Goal: Task Accomplishment & Management: Manage account settings

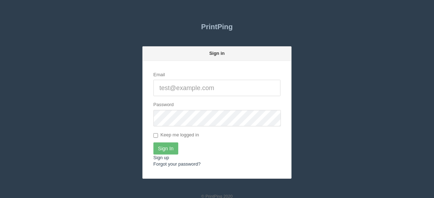
click at [177, 90] on input "Email" at bounding box center [216, 88] width 127 height 16
type input "[EMAIL_ADDRESS][DOMAIN_NAME]"
click at [163, 146] on input "Sign In" at bounding box center [165, 148] width 25 height 12
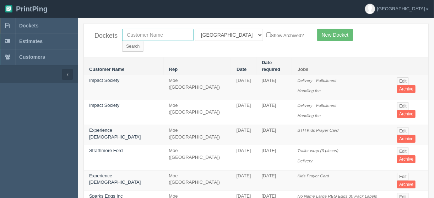
click at [146, 33] on input "text" at bounding box center [157, 35] width 71 height 12
type input "experience ch"
click at [144, 41] on input "Search" at bounding box center [132, 46] width 21 height 11
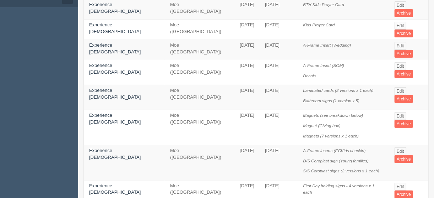
scroll to position [85, 0]
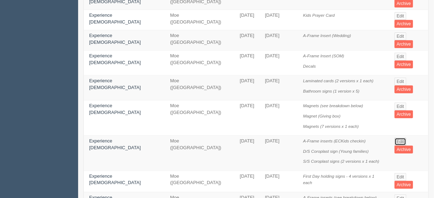
click at [396, 137] on link "Edit" at bounding box center [401, 141] width 12 height 8
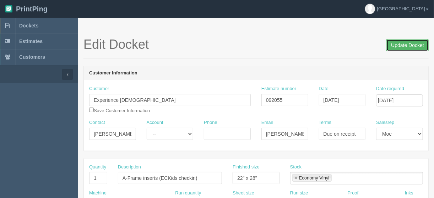
click at [409, 40] on input "Update Docket" at bounding box center [408, 45] width 42 height 12
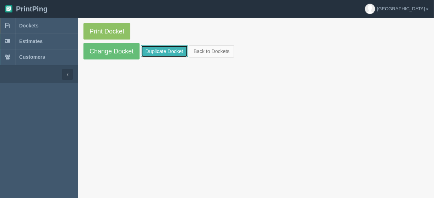
click at [158, 49] on link "Duplicate Docket" at bounding box center [164, 51] width 47 height 12
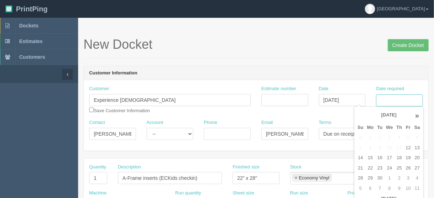
click at [378, 100] on input "Date required" at bounding box center [399, 100] width 47 height 12
click at [381, 156] on td "16" at bounding box center [380, 157] width 9 height 10
click at [400, 157] on td "18" at bounding box center [399, 157] width 9 height 10
type input "[DATE]"
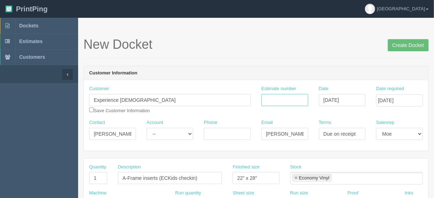
click at [280, 101] on input "Estimate number" at bounding box center [284, 100] width 47 height 12
type input "092055"
drag, startPoint x: 97, startPoint y: 177, endPoint x: 160, endPoint y: 139, distance: 73.8
type input "8"
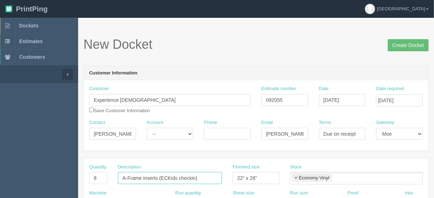
click at [199, 175] on input "A-Frame inserts (ECKids checkin)" at bounding box center [170, 178] width 104 height 12
drag, startPoint x: 194, startPoint y: 177, endPoint x: 160, endPoint y: 177, distance: 34.1
click at [160, 177] on input "A-Frame inserts (ECKids checkin)" at bounding box center [170, 178] width 104 height 12
type input "A-Frame inserts (4 versions x 2 each)"
drag, startPoint x: 264, startPoint y: 173, endPoint x: 218, endPoint y: 178, distance: 46.1
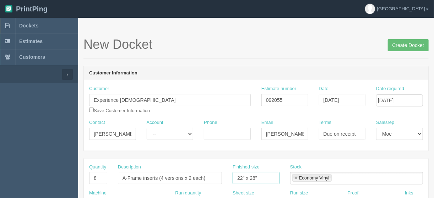
click at [218, 178] on div "Quantity 8 Description A-Frame inserts (4 versions x 2 each) Finished size 22" …" at bounding box center [256, 176] width 345 height 26
type input "24" x 36""
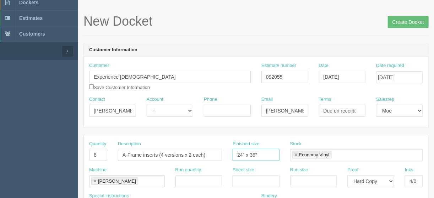
scroll to position [57, 0]
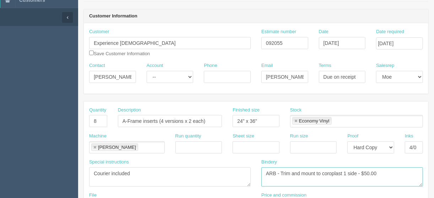
drag, startPoint x: 356, startPoint y: 172, endPoint x: 347, endPoint y: 172, distance: 9.2
click at [347, 172] on textarea "ARB - Trim and mount to coroplast 1 side - $50.00" at bounding box center [342, 176] width 162 height 19
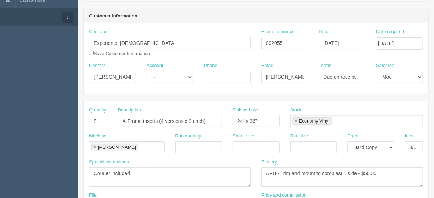
click at [347, 163] on div "Bindery ARB - Trim and mount to coroplast 1 side - $50.00" at bounding box center [342, 172] width 162 height 28
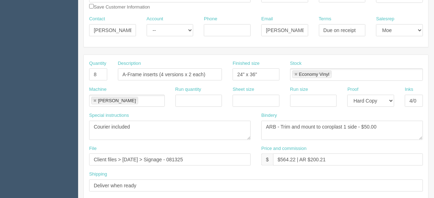
scroll to position [114, 0]
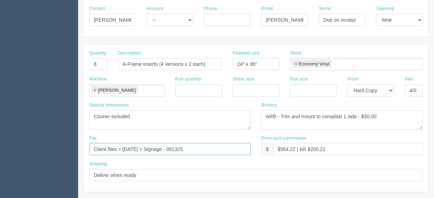
drag, startPoint x: 208, startPoint y: 148, endPoint x: 156, endPoint y: 147, distance: 51.9
click at [123, 149] on input "Client files > August 2025 > Signage - 081325" at bounding box center [170, 149] width 162 height 12
drag, startPoint x: 214, startPoint y: 147, endPoint x: 47, endPoint y: 150, distance: 166.3
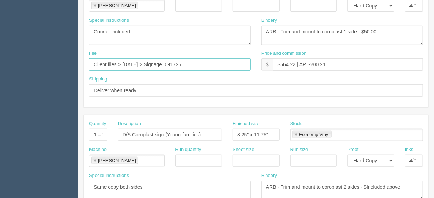
scroll to position [284, 0]
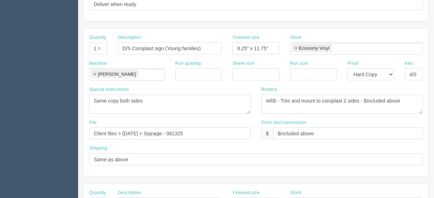
type input "Client files > September 2025 > Signage_091725"
drag, startPoint x: 202, startPoint y: 130, endPoint x: 50, endPoint y: 132, distance: 152.1
click at [61, 130] on section "Dockets Estimates Customers" at bounding box center [217, 47] width 434 height 627
paste input "September 2025 > Signage_0917"
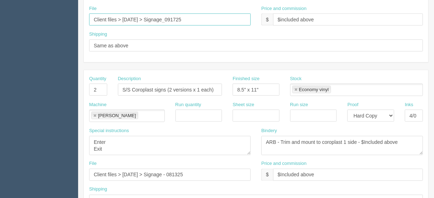
type input "Client files > September 2025 > Signage_091725"
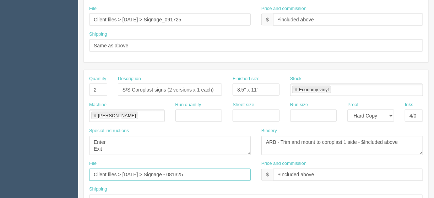
drag, startPoint x: 213, startPoint y: 173, endPoint x: 49, endPoint y: 170, distance: 164.2
paste input "September 2025 > Signage_0917"
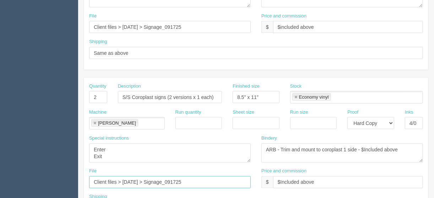
scroll to position [387, 0]
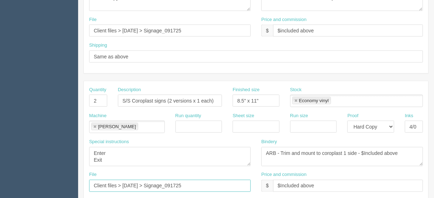
type input "Client files > September 2025 > Signage_091725"
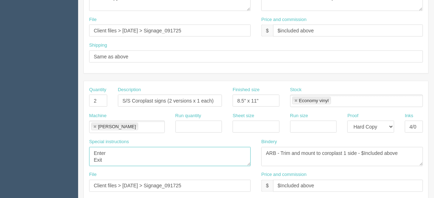
drag, startPoint x: 102, startPoint y: 158, endPoint x: 74, endPoint y: 151, distance: 28.5
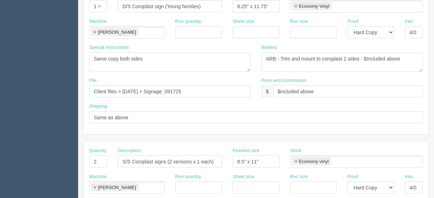
scroll to position [302, 0]
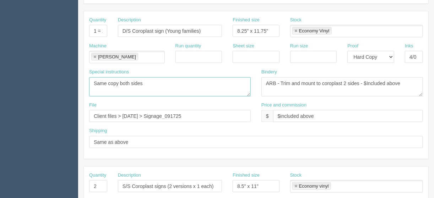
drag, startPoint x: 150, startPoint y: 80, endPoint x: 74, endPoint y: 85, distance: 76.5
click at [74, 85] on section "Dockets Estimates Customers" at bounding box center [217, 29] width 434 height 627
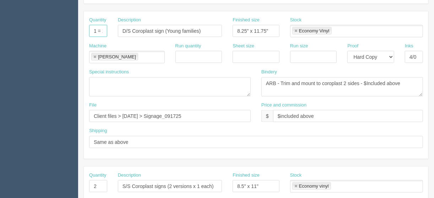
scroll to position [0, 16]
drag, startPoint x: 97, startPoint y: 29, endPoint x: 116, endPoint y: 28, distance: 19.2
click at [116, 28] on div "Quantity 1 = 2 prints Description D/S Coroplast sign (Young families) Finished …" at bounding box center [256, 30] width 345 height 26
type input "1"
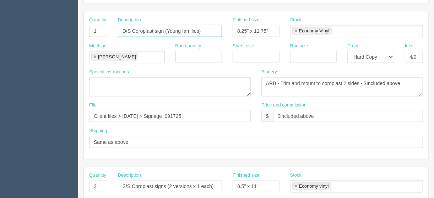
drag, startPoint x: 132, startPoint y: 28, endPoint x: 102, endPoint y: 28, distance: 29.8
click at [102, 28] on div "Quantity 1 Description D/S Coroplast sign (Young families) Finished size 8.25" …" at bounding box center [256, 30] width 345 height 26
drag, startPoint x: 199, startPoint y: 27, endPoint x: 161, endPoint y: 31, distance: 38.2
click at [155, 31] on input "Coroplast sign (Young families)" at bounding box center [170, 31] width 104 height 12
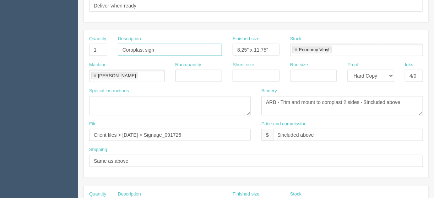
scroll to position [273, 0]
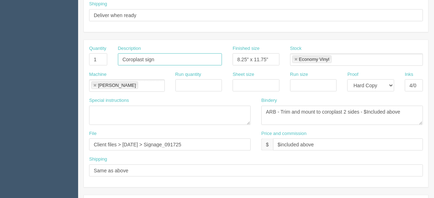
drag, startPoint x: 162, startPoint y: 56, endPoint x: 101, endPoint y: 55, distance: 60.8
click at [92, 56] on div "Quantity 1 Description Coroplast sign Finished size 8.25" x 11.75" Stock Econom…" at bounding box center [256, 58] width 345 height 26
click at [124, 58] on input "hanging signs" at bounding box center [170, 59] width 104 height 12
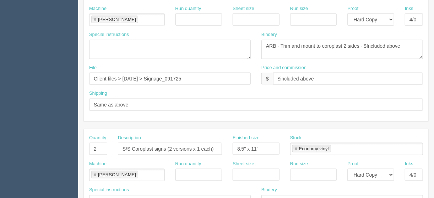
scroll to position [358, 0]
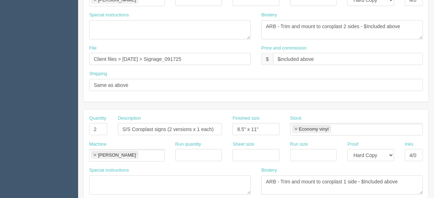
type input "Hanging signs"
click at [216, 126] on input "S/S Coroplast signs (2 versions x 1 each)" at bounding box center [170, 129] width 104 height 12
drag, startPoint x: 153, startPoint y: 126, endPoint x: 73, endPoint y: 126, distance: 79.6
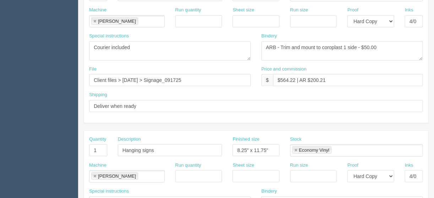
scroll to position [216, 0]
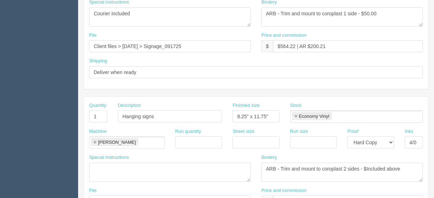
type input "Holding signs (2 versions x 1 each)"
drag, startPoint x: 99, startPoint y: 116, endPoint x: 77, endPoint y: 112, distance: 22.4
click at [87, 117] on div "Quantity 1" at bounding box center [98, 115] width 29 height 26
type input "2"
drag, startPoint x: 275, startPoint y: 113, endPoint x: 214, endPoint y: 116, distance: 60.5
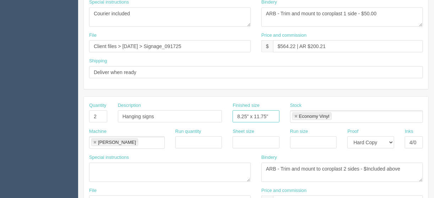
click at [214, 116] on div "Quantity 2 Description Hanging signs Finished size 8.25" x 11.75" Stock Economy…" at bounding box center [256, 115] width 345 height 26
type input "See below"
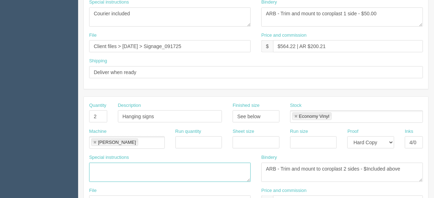
click at [91, 163] on textarea "Same copy both sides" at bounding box center [170, 171] width 162 height 19
type textarea "96" x 24" 48" x 24""
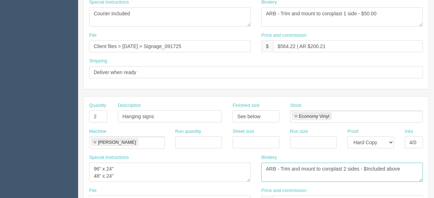
click at [345, 164] on textarea "ARB - Trim and mount to coroplast 2 sides - $Included above" at bounding box center [342, 171] width 162 height 19
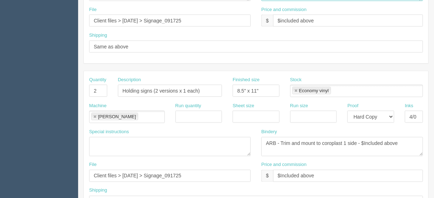
scroll to position [387, 0]
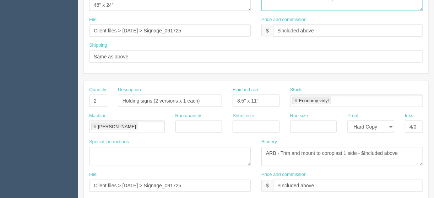
type textarea "ARB - Trim and mount to coroplast 1 side - $Included above"
drag, startPoint x: 263, startPoint y: 97, endPoint x: 218, endPoint y: 98, distance: 44.8
click at [218, 98] on div "Quantity 2 Description Holding signs (2 versions x 1 each) Finished size 8.5" x…" at bounding box center [256, 99] width 345 height 26
type input "24" x 24""
drag, startPoint x: 98, startPoint y: 99, endPoint x: 47, endPoint y: 95, distance: 51.0
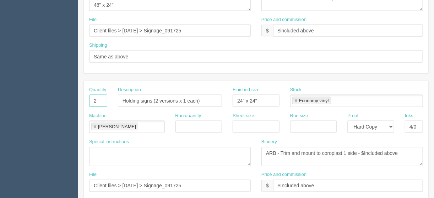
type input "6"
click at [157, 96] on input "Holding signs (2 versions x 1 each)" at bounding box center [170, 101] width 104 height 12
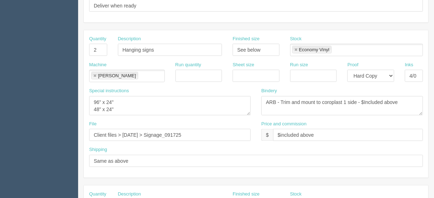
scroll to position [273, 0]
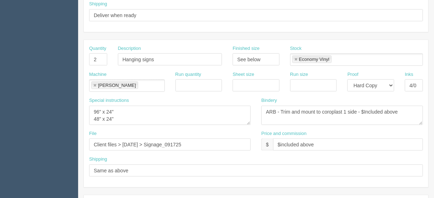
type input "Holding signs (3 versions x 3 each)"
click at [157, 57] on input "Hanging signs" at bounding box center [170, 59] width 104 height 12
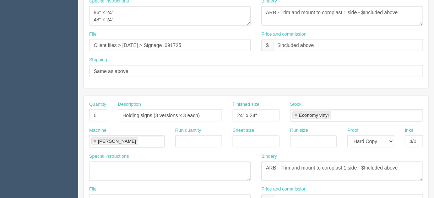
scroll to position [387, 0]
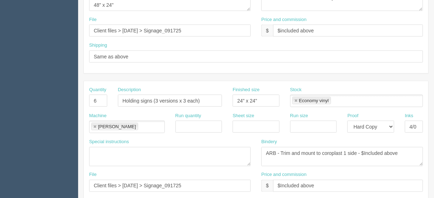
type input "Hanging signs (2 versions x 1 each)"
click at [185, 97] on input "Holding signs (3 versions x 3 each)" at bounding box center [170, 101] width 104 height 12
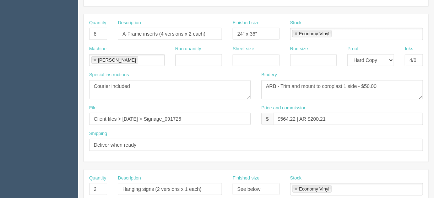
scroll to position [131, 0]
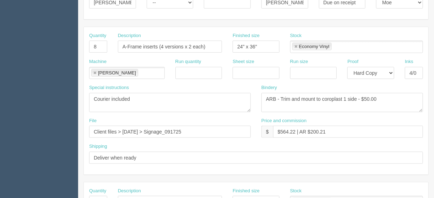
type input "Holding signs (3 versions x 2 each)"
drag, startPoint x: 295, startPoint y: 129, endPoint x: 284, endPoint y: 129, distance: 11.7
click at [284, 129] on input "$564.22 | AR $200.21" at bounding box center [348, 131] width 150 height 12
drag, startPoint x: 332, startPoint y: 131, endPoint x: 316, endPoint y: 130, distance: 16.0
click at [316, 130] on input "$581.56 | AR $200.21" at bounding box center [348, 131] width 150 height 12
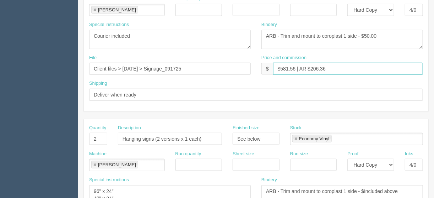
scroll to position [160, 0]
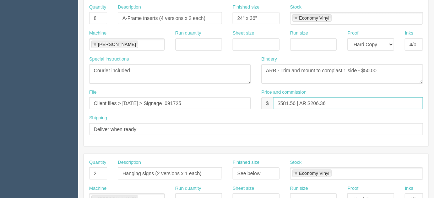
type input "$581.56 | AR $206.36"
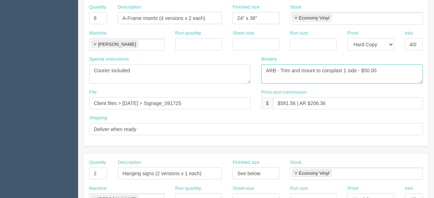
click at [366, 67] on textarea "ARB - Trim and mount to coroplast 1 side - $50.00" at bounding box center [342, 73] width 162 height 19
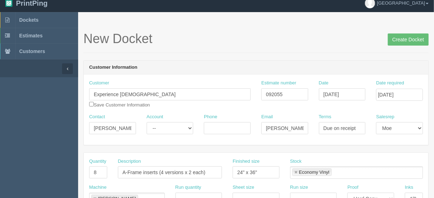
scroll to position [0, 0]
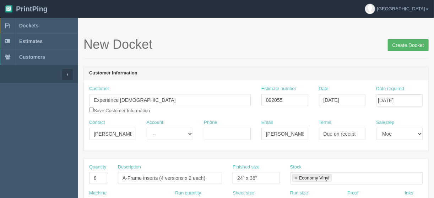
type textarea "ARB - Trim and mount to coroplast 1 side - $160.00"
click at [405, 45] on input "Create Docket" at bounding box center [408, 45] width 41 height 12
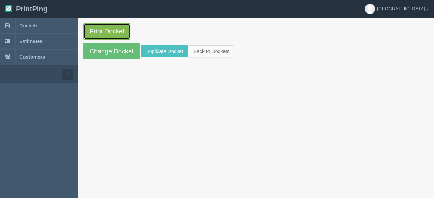
click at [105, 31] on link "Print Docket" at bounding box center [106, 31] width 47 height 16
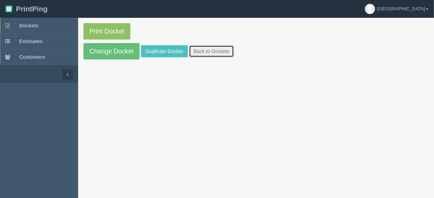
click at [205, 50] on link "Back to Dockets" at bounding box center [211, 51] width 45 height 12
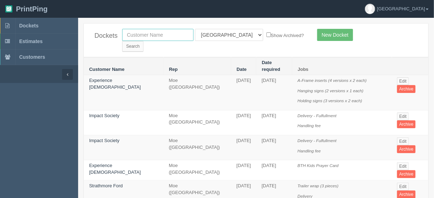
click at [147, 34] on input "text" at bounding box center [157, 35] width 71 height 12
type input "experience ch"
click at [144, 41] on input "Search" at bounding box center [132, 46] width 21 height 11
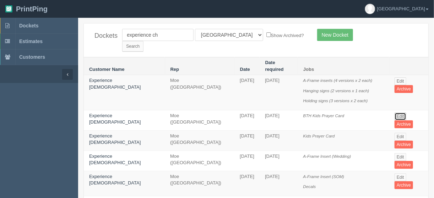
click at [397, 112] on link "Edit" at bounding box center [401, 116] width 12 height 8
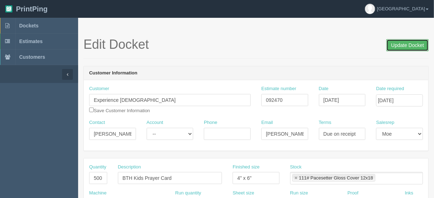
click at [401, 42] on input "Update Docket" at bounding box center [408, 45] width 42 height 12
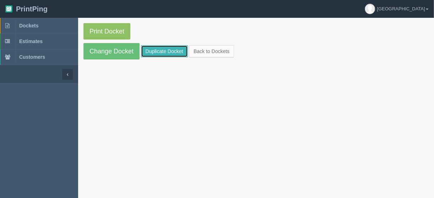
click at [155, 50] on link "Duplicate Docket" at bounding box center [164, 51] width 47 height 12
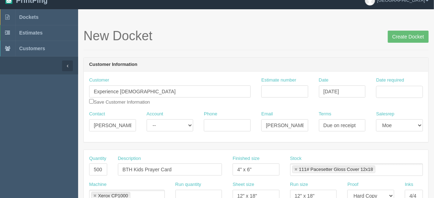
scroll to position [85, 0]
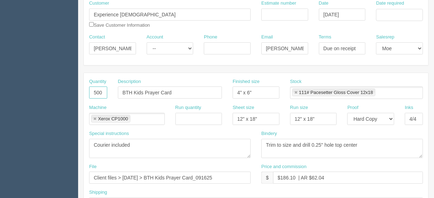
drag, startPoint x: 90, startPoint y: 89, endPoint x: 128, endPoint y: 90, distance: 38.0
click at [116, 92] on div "Quantity 500 Description BTH Kids Prayer Card Finished size 4" x 6" Stock 111# …" at bounding box center [256, 91] width 345 height 26
type input "1"
type input "Delivery"
drag, startPoint x: 253, startPoint y: 93, endPoint x: 212, endPoint y: 86, distance: 41.5
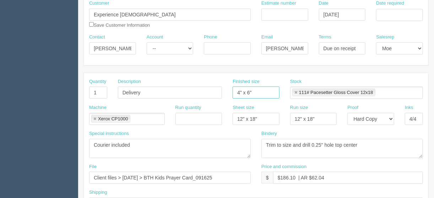
click at [233, 91] on input "4" x 6"" at bounding box center [256, 92] width 47 height 12
click at [296, 90] on link at bounding box center [296, 92] width 4 height 5
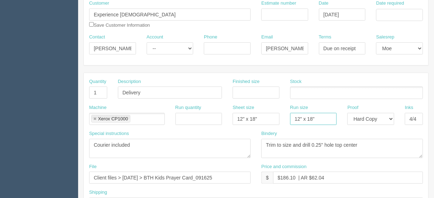
drag, startPoint x: 326, startPoint y: 114, endPoint x: 266, endPoint y: 117, distance: 59.4
click at [282, 120] on div "Machine Xerox CP1000 Xerox CP1000 Run quantity Sheet size 12" x 18" Run size 12…" at bounding box center [256, 117] width 345 height 26
drag, startPoint x: 258, startPoint y: 115, endPoint x: 207, endPoint y: 112, distance: 50.5
click at [210, 112] on div "Machine Xerox CP1000 Xerox CP1000 Run quantity Sheet size 12" x 18" Run size Pr…" at bounding box center [256, 117] width 345 height 26
drag, startPoint x: 371, startPoint y: 143, endPoint x: 173, endPoint y: 144, distance: 198.2
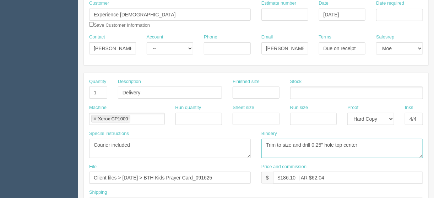
click at [155, 143] on div "Special instructions Courier included Bindery Trim to size and drill 0.25" hole…" at bounding box center [256, 146] width 345 height 33
drag, startPoint x: 394, startPoint y: 115, endPoint x: 388, endPoint y: 119, distance: 7.9
click at [393, 115] on select "-- Email Hard Copy" at bounding box center [370, 119] width 47 height 12
select select
click at [347, 113] on select "-- Email Hard Copy" at bounding box center [370, 119] width 47 height 12
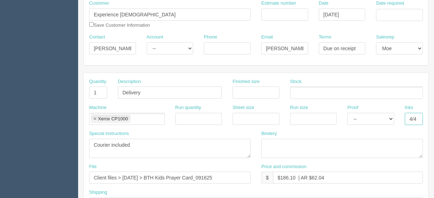
drag, startPoint x: 407, startPoint y: 116, endPoint x: 434, endPoint y: 114, distance: 27.4
drag, startPoint x: 280, startPoint y: 177, endPoint x: 363, endPoint y: 172, distance: 82.9
click at [363, 172] on input "$186.10 | AR $62.04" at bounding box center [348, 177] width 150 height 12
type input "$25.00"
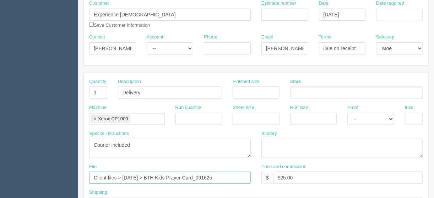
drag, startPoint x: 239, startPoint y: 178, endPoint x: 29, endPoint y: 178, distance: 210.0
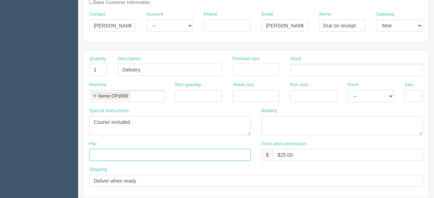
scroll to position [142, 0]
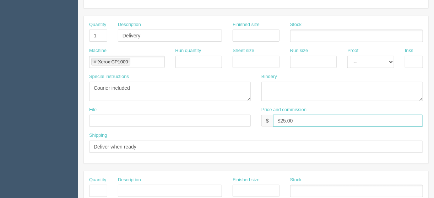
drag, startPoint x: 300, startPoint y: 120, endPoint x: 282, endPoint y: 121, distance: 17.8
click at [282, 121] on input "$25.00" at bounding box center [348, 120] width 150 height 12
type input "$Included in other docket"
click at [94, 61] on link at bounding box center [95, 62] width 4 height 5
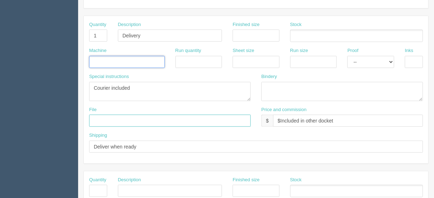
drag, startPoint x: 106, startPoint y: 116, endPoint x: 106, endPoint y: 110, distance: 6.0
click at [106, 116] on input "text" at bounding box center [170, 120] width 162 height 12
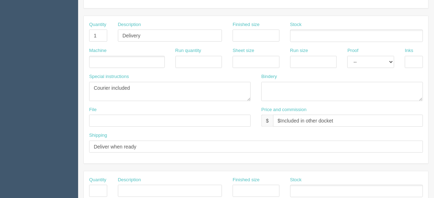
click at [95, 62] on input "text" at bounding box center [93, 62] width 7 height 10
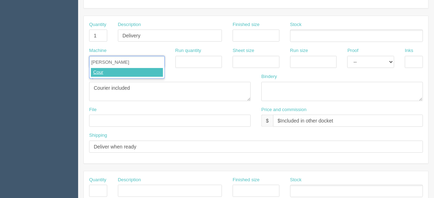
type input "Courier"
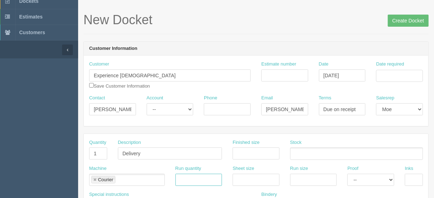
scroll to position [0, 0]
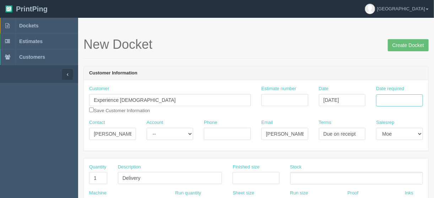
click at [396, 102] on input "Date required" at bounding box center [399, 100] width 47 height 12
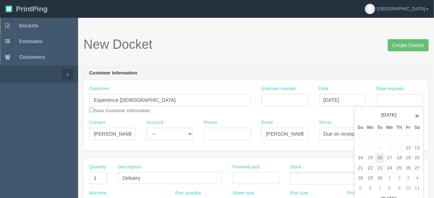
click at [376, 152] on td "16" at bounding box center [380, 157] width 9 height 10
click at [401, 156] on td "18" at bounding box center [399, 157] width 9 height 10
type input "[DATE]"
drag, startPoint x: 411, startPoint y: 45, endPoint x: 403, endPoint y: 44, distance: 8.2
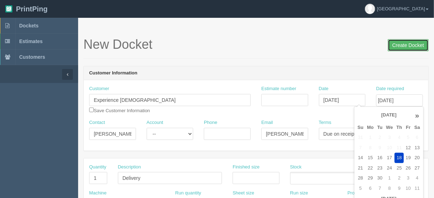
click at [410, 45] on input "Create Docket" at bounding box center [408, 45] width 41 height 12
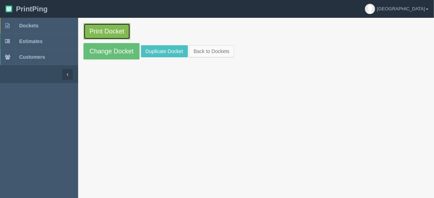
click at [111, 31] on link "Print Docket" at bounding box center [106, 31] width 47 height 16
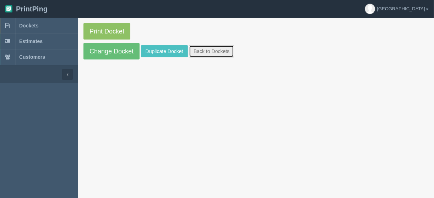
click at [201, 52] on link "Back to Dockets" at bounding box center [211, 51] width 45 height 12
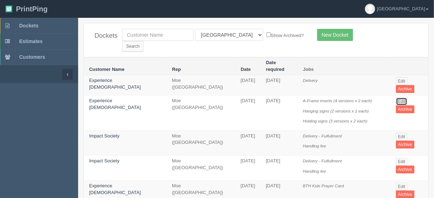
click at [404, 97] on link "Edit" at bounding box center [402, 101] width 12 height 8
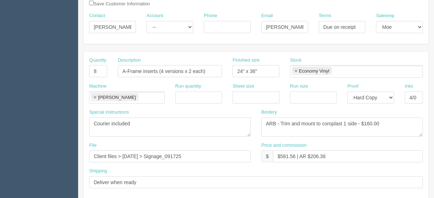
scroll to position [114, 0]
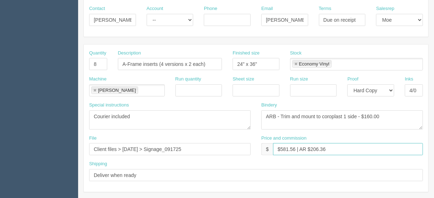
click at [287, 145] on input "$581.56 | AR $206.36" at bounding box center [348, 149] width 150 height 12
drag, startPoint x: 329, startPoint y: 146, endPoint x: 314, endPoint y: 148, distance: 14.7
click at [314, 148] on input "$612.56 | AR $206.36" at bounding box center [348, 149] width 150 height 12
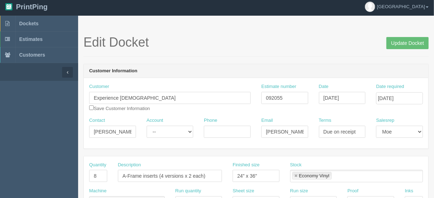
scroll to position [0, 0]
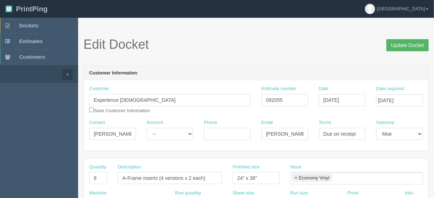
type input "$612.56 | AR $217.36"
click at [406, 43] on input "Update Docket" at bounding box center [408, 45] width 42 height 12
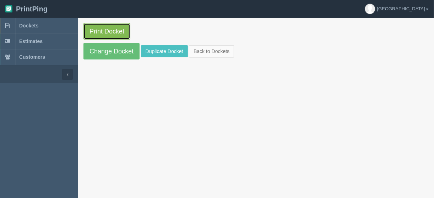
click at [104, 32] on link "Print Docket" at bounding box center [106, 31] width 47 height 16
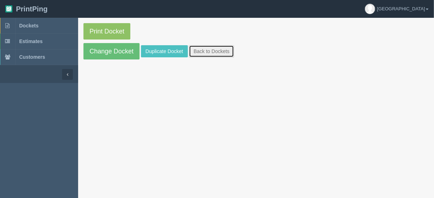
click at [203, 48] on link "Back to Dockets" at bounding box center [211, 51] width 45 height 12
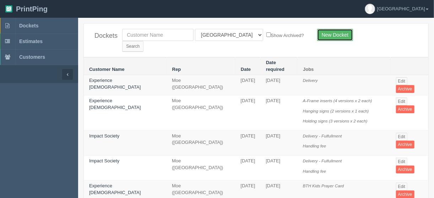
click at [335, 37] on link "New Docket" at bounding box center [335, 35] width 36 height 12
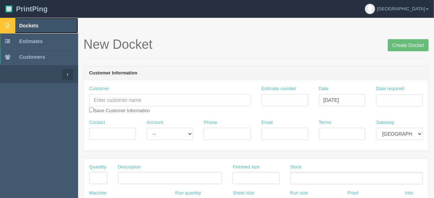
click at [30, 24] on span "Dockets" at bounding box center [28, 26] width 19 height 6
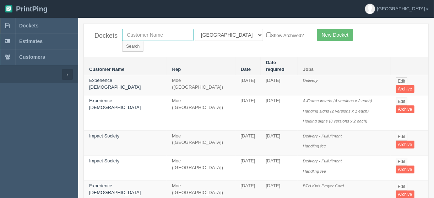
click at [135, 36] on input "text" at bounding box center [157, 35] width 71 height 12
type input "market w"
click at [227, 34] on select "All Users [PERSON_NAME] Test 1 [PERSON_NAME] [PERSON_NAME] [PERSON_NAME] France…" at bounding box center [229, 35] width 68 height 12
select select
click at [195, 29] on select "All Users [PERSON_NAME] Test 1 [PERSON_NAME] [PERSON_NAME] [PERSON_NAME] France…" at bounding box center [229, 35] width 68 height 12
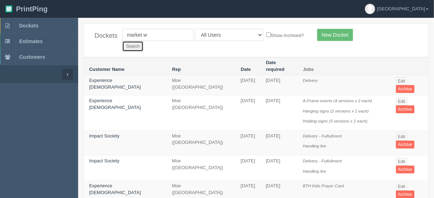
click at [144, 41] on input "Search" at bounding box center [132, 46] width 21 height 11
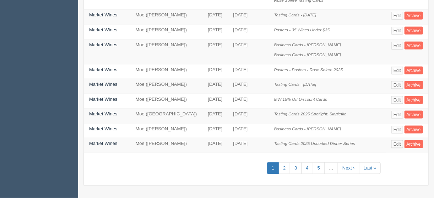
scroll to position [445, 0]
click at [290, 167] on link "2" at bounding box center [285, 168] width 12 height 12
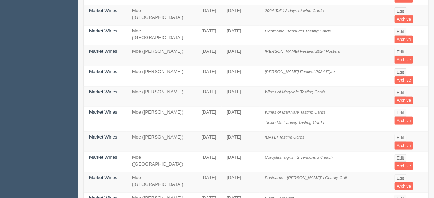
scroll to position [313, 0]
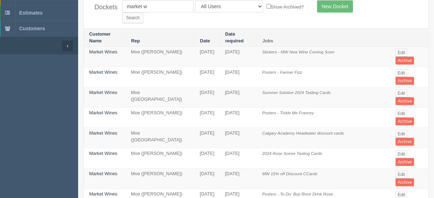
scroll to position [85, 0]
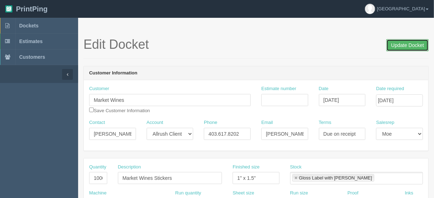
click at [405, 44] on input "Update Docket" at bounding box center [408, 45] width 42 height 12
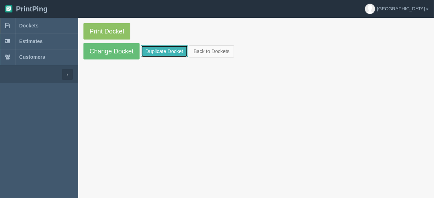
click at [161, 50] on link "Duplicate Docket" at bounding box center [164, 51] width 47 height 12
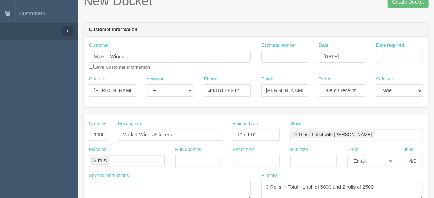
scroll to position [85, 0]
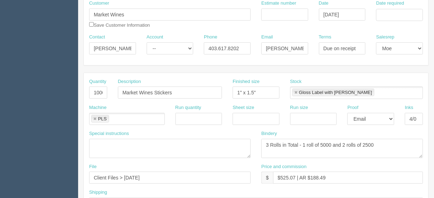
click at [95, 118] on link at bounding box center [95, 119] width 4 height 5
click at [100, 143] on textarea at bounding box center [170, 148] width 162 height 19
click at [95, 114] on input "text" at bounding box center [93, 119] width 7 height 10
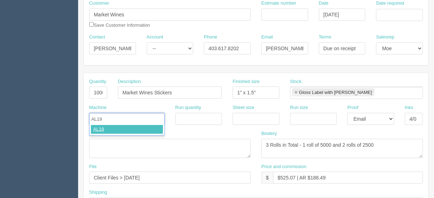
type input "AL190"
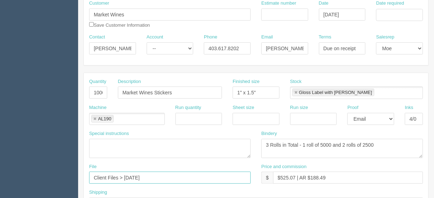
drag, startPoint x: 157, startPoint y: 177, endPoint x: 126, endPoint y: 178, distance: 30.6
click at [126, 178] on input "Client Files > August 2022" at bounding box center [170, 177] width 162 height 12
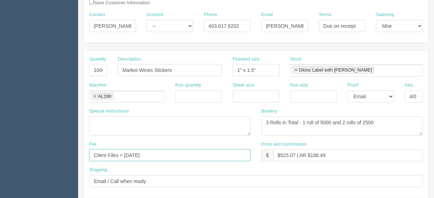
scroll to position [142, 0]
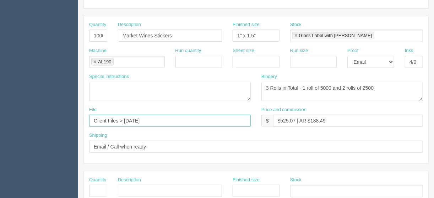
type input "Client Files > April 2024"
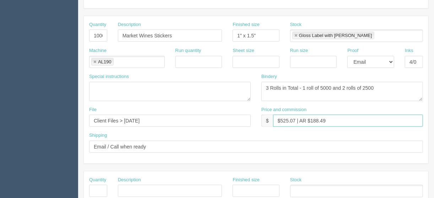
drag, startPoint x: 295, startPoint y: 118, endPoint x: 280, endPoint y: 120, distance: 15.1
click at [280, 120] on input "$525.07 | AR $188.49" at bounding box center [348, 120] width 150 height 12
drag, startPoint x: 330, startPoint y: 118, endPoint x: 312, endPoint y: 116, distance: 18.3
click at [312, 116] on input "$525.88 | AR $188.49" at bounding box center [348, 120] width 150 height 12
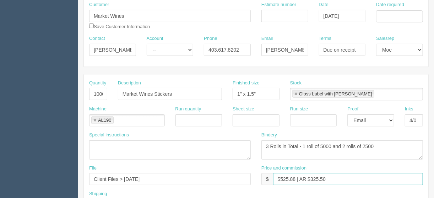
scroll to position [74, 0]
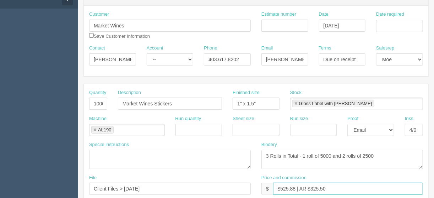
type input "$525.88 | AR $325.50"
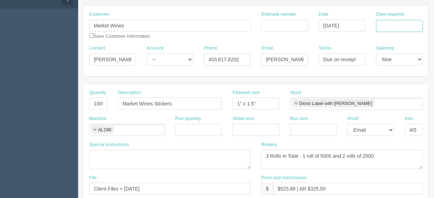
click at [390, 22] on input "Date required" at bounding box center [399, 26] width 47 height 12
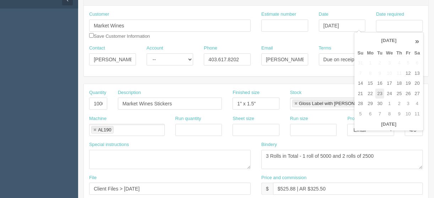
click at [380, 91] on td "23" at bounding box center [380, 93] width 9 height 10
type input "[DATE]"
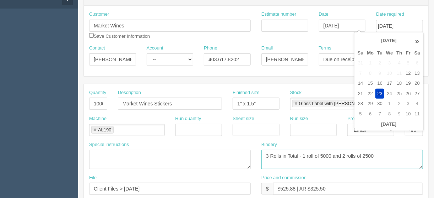
click at [290, 155] on textarea "3 Rolls in Total - 1 roll of 5000 and 2 rolls of 2500" at bounding box center [342, 159] width 162 height 19
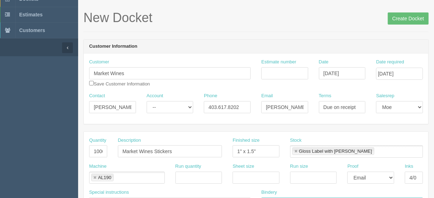
scroll to position [17, 0]
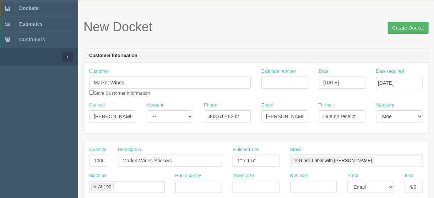
type textarea "3 Rolls in total - 1 roll of 5000 and 2 rolls of 2500"
click at [408, 28] on input "Create Docket" at bounding box center [408, 28] width 41 height 12
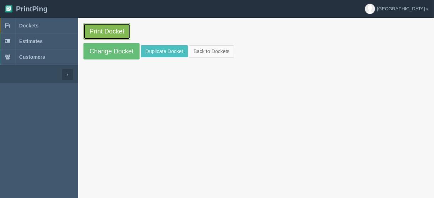
click at [105, 31] on link "Print Docket" at bounding box center [106, 31] width 47 height 16
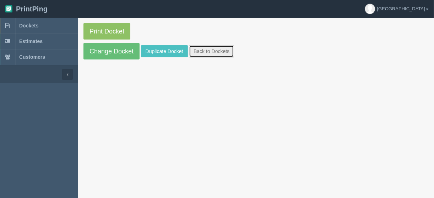
click at [203, 50] on link "Back to Dockets" at bounding box center [211, 51] width 45 height 12
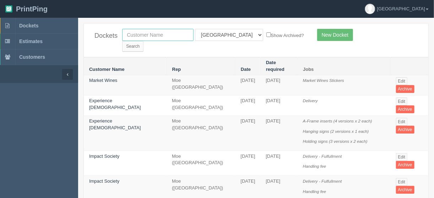
drag, startPoint x: 167, startPoint y: 36, endPoint x: 147, endPoint y: 70, distance: 39.5
click at [167, 36] on input "text" at bounding box center [157, 35] width 71 height 12
type input "market w"
click at [224, 34] on select "All Users [PERSON_NAME] Test 1 [PERSON_NAME] [PERSON_NAME] [PERSON_NAME] France…" at bounding box center [229, 35] width 68 height 12
select select
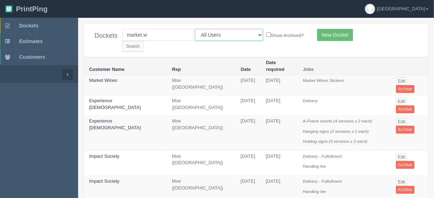
click at [195, 29] on select "All Users [PERSON_NAME] Test 1 [PERSON_NAME] [PERSON_NAME] [PERSON_NAME] France…" at bounding box center [229, 35] width 68 height 12
click at [144, 41] on input "Search" at bounding box center [132, 46] width 21 height 11
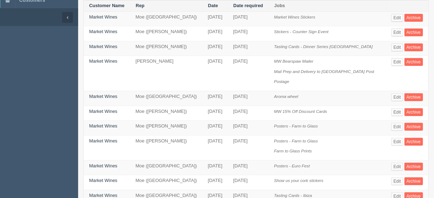
scroll to position [85, 0]
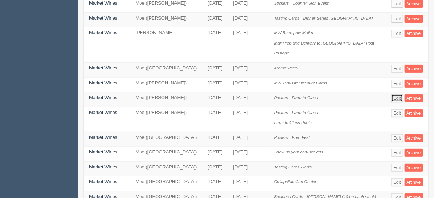
click at [398, 102] on link "Edit" at bounding box center [398, 98] width 12 height 8
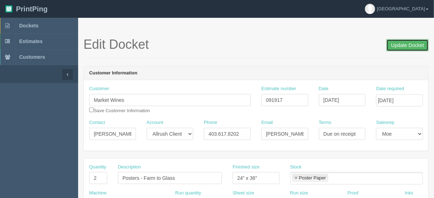
click at [414, 43] on input "Update Docket" at bounding box center [408, 45] width 42 height 12
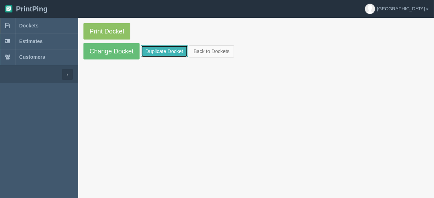
click at [163, 48] on link "Duplicate Docket" at bounding box center [164, 51] width 47 height 12
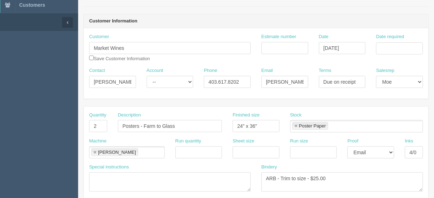
scroll to position [85, 0]
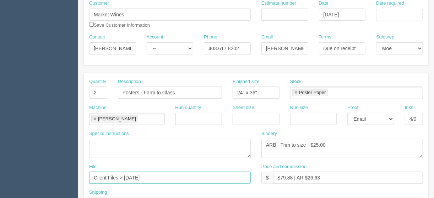
drag, startPoint x: 151, startPoint y: 174, endPoint x: 147, endPoint y: 177, distance: 5.1
click at [147, 177] on input "Client Files > July 2025" at bounding box center [170, 177] width 162 height 12
paste input "Poster_091725"
click at [132, 175] on input "Client Files > July 2025 > Poster_091725" at bounding box center [170, 177] width 162 height 12
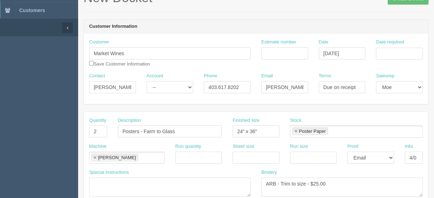
scroll to position [0, 0]
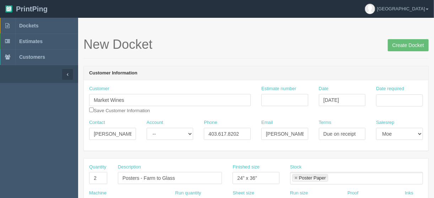
type input "Client Files > September 2025 > Poster_091725"
drag, startPoint x: 176, startPoint y: 178, endPoint x: 154, endPoint y: 177, distance: 21.7
click at [154, 177] on input "Posters - Farm to Glass" at bounding box center [170, 178] width 104 height 12
type input "Posters - Farmer Fizz"
drag, startPoint x: 272, startPoint y: 100, endPoint x: 290, endPoint y: 104, distance: 18.3
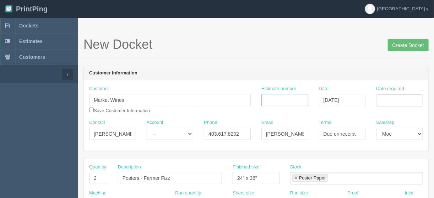
click at [272, 100] on input "Estimate number" at bounding box center [284, 100] width 47 height 12
type input "091917"
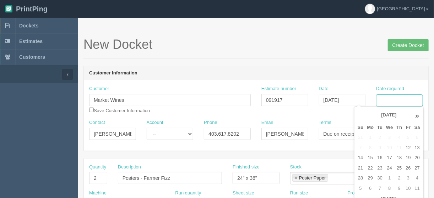
click at [398, 98] on input "Date required" at bounding box center [399, 100] width 47 height 12
click at [381, 156] on td "16" at bounding box center [380, 157] width 9 height 10
click at [407, 157] on td "19" at bounding box center [408, 157] width 9 height 10
type input "September 19, 2025"
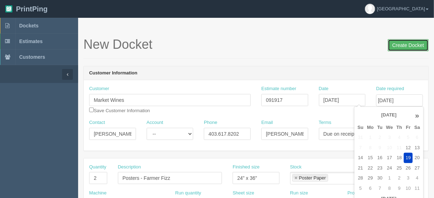
click at [406, 45] on input "Create Docket" at bounding box center [408, 45] width 41 height 12
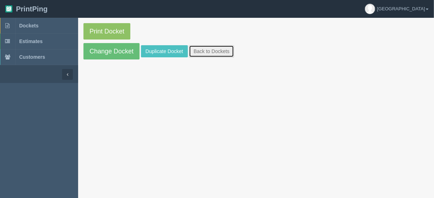
click at [221, 53] on link "Back to Dockets" at bounding box center [211, 51] width 45 height 12
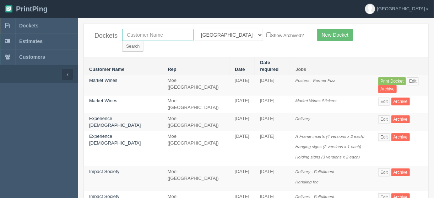
click at [165, 36] on input "text" at bounding box center [157, 35] width 71 height 12
type input "indi"
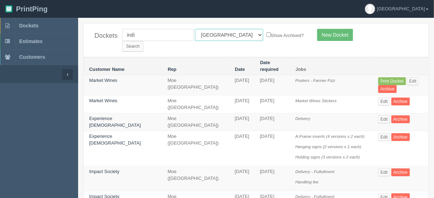
click at [226, 33] on select "All Users [PERSON_NAME] Test 1 [PERSON_NAME] [PERSON_NAME] [PERSON_NAME] France…" at bounding box center [229, 35] width 68 height 12
select select
click at [195, 29] on select "All Users [PERSON_NAME] Test 1 [PERSON_NAME] [PERSON_NAME] [PERSON_NAME] France…" at bounding box center [229, 35] width 68 height 12
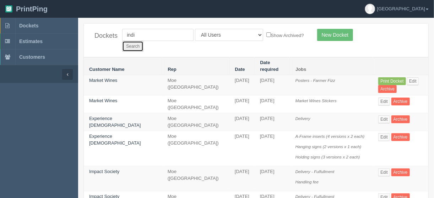
click at [144, 41] on input "Search" at bounding box center [132, 46] width 21 height 11
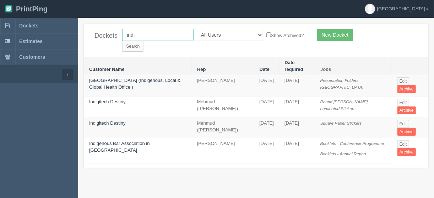
drag, startPoint x: 142, startPoint y: 33, endPoint x: 117, endPoint y: 39, distance: 26.0
click at [117, 39] on div "indi All Users [PERSON_NAME] Test 1 [PERSON_NAME] [PERSON_NAME] [PERSON_NAME] F…" at bounding box center [214, 40] width 195 height 23
type input "mortgage"
click at [144, 41] on input "Search" at bounding box center [132, 46] width 21 height 11
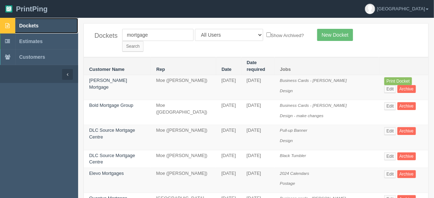
click at [27, 23] on span "Dockets" at bounding box center [28, 26] width 19 height 6
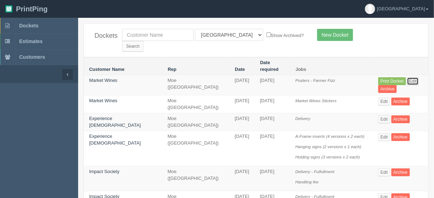
click at [409, 77] on link "Edit" at bounding box center [413, 81] width 12 height 8
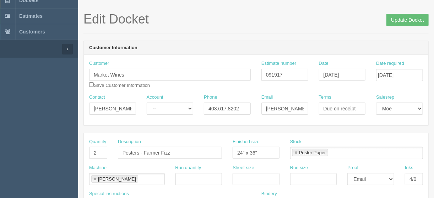
scroll to position [85, 0]
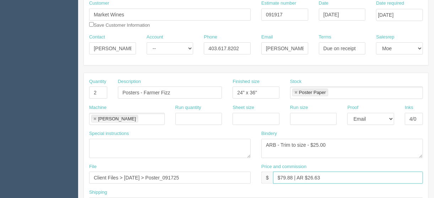
drag, startPoint x: 292, startPoint y: 175, endPoint x: 279, endPoint y: 176, distance: 13.2
click at [279, 176] on input "$79.88 | AR $26.63" at bounding box center [348, 177] width 150 height 12
drag, startPoint x: 324, startPoint y: 172, endPoint x: 310, endPoint y: 176, distance: 14.6
click at [310, 176] on input "$82.54 | AR $26.63" at bounding box center [348, 177] width 150 height 12
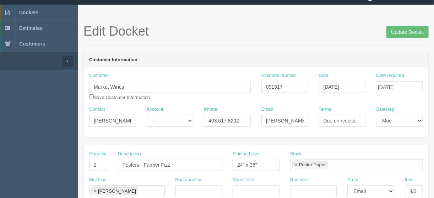
scroll to position [0, 0]
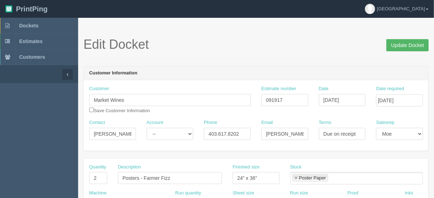
type input "$82.54 | AR $29.29"
click at [409, 45] on input "Update Docket" at bounding box center [408, 45] width 42 height 12
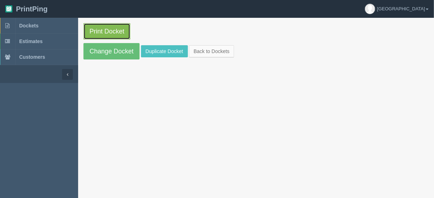
click at [98, 29] on link "Print Docket" at bounding box center [106, 31] width 47 height 16
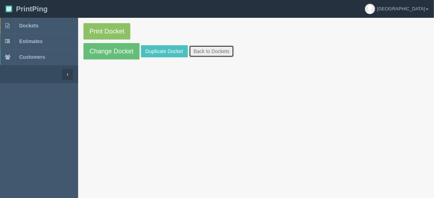
click at [223, 52] on link "Back to Dockets" at bounding box center [211, 51] width 45 height 12
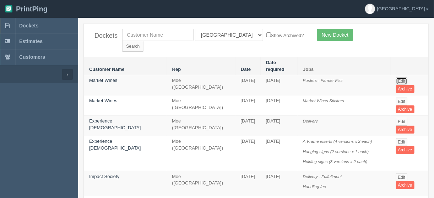
click at [400, 77] on link "Edit" at bounding box center [402, 81] width 12 height 8
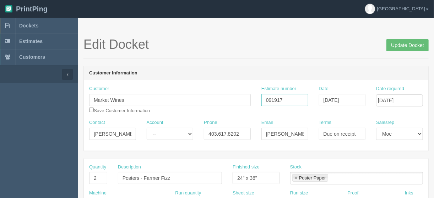
drag, startPoint x: 285, startPoint y: 101, endPoint x: 271, endPoint y: 99, distance: 13.2
click at [271, 99] on input "091917" at bounding box center [284, 100] width 47 height 12
type input "092490"
drag, startPoint x: 405, startPoint y: 44, endPoint x: 365, endPoint y: 44, distance: 39.4
click at [404, 44] on input "Update Docket" at bounding box center [408, 45] width 42 height 12
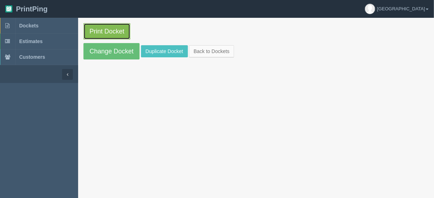
click at [108, 27] on link "Print Docket" at bounding box center [106, 31] width 47 height 16
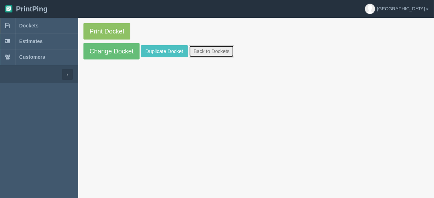
click at [212, 50] on link "Back to Dockets" at bounding box center [211, 51] width 45 height 12
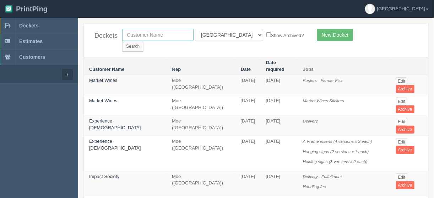
click at [138, 35] on input "text" at bounding box center [157, 35] width 71 height 12
type input "market w"
click at [225, 35] on select "All Users Ali Ali Test 1 Aly Amy Ankit Arif Brandon Dan France Greg Jim Mark Ma…" at bounding box center [229, 35] width 68 height 12
select select
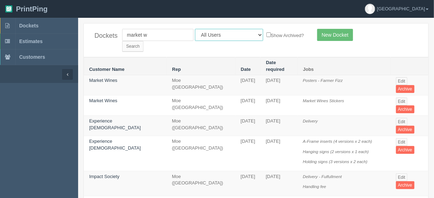
click at [195, 29] on select "All Users Ali Ali Test 1 Aly Amy Ankit Arif Brandon Dan France Greg Jim Mark Ma…" at bounding box center [229, 35] width 68 height 12
click at [144, 41] on input "Search" at bounding box center [132, 46] width 21 height 11
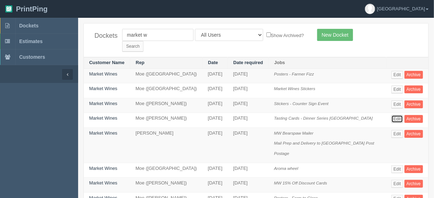
click at [400, 123] on link "Edit" at bounding box center [398, 119] width 12 height 8
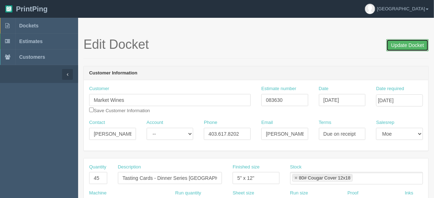
click at [402, 45] on input "Update Docket" at bounding box center [408, 45] width 42 height 12
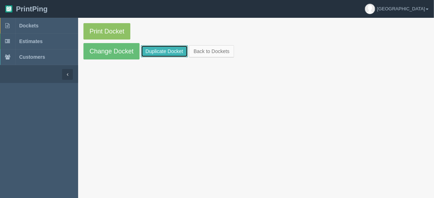
click at [159, 50] on link "Duplicate Docket" at bounding box center [164, 51] width 47 height 12
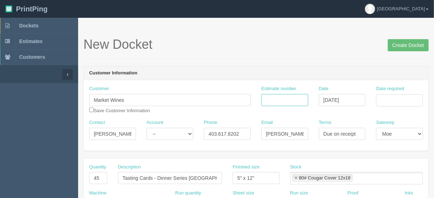
click at [272, 97] on input "Estimate number" at bounding box center [284, 100] width 47 height 12
type input "083630"
click at [394, 95] on input "Date required" at bounding box center [399, 100] width 47 height 12
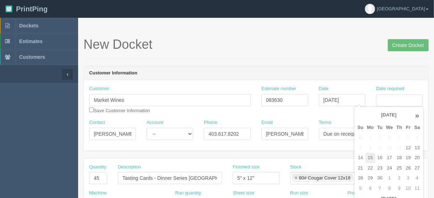
click at [371, 159] on td "15" at bounding box center [371, 157] width 10 height 10
click at [409, 157] on td "19" at bounding box center [408, 157] width 9 height 10
type input "[DATE]"
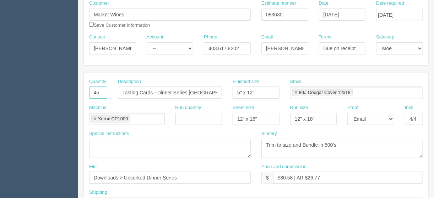
drag, startPoint x: 92, startPoint y: 92, endPoint x: 112, endPoint y: 93, distance: 19.9
click at [112, 93] on div "Quantity 45" at bounding box center [98, 91] width 29 height 26
type input "1500"
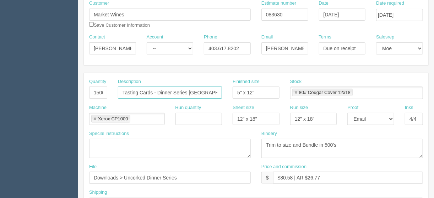
drag, startPoint x: 204, startPoint y: 90, endPoint x: 158, endPoint y: 88, distance: 45.5
click at [158, 88] on input "Tasting Cards - Dinner Series Spain" at bounding box center [170, 92] width 104 height 12
type input "Tasting Cards - [DATE] Sale"
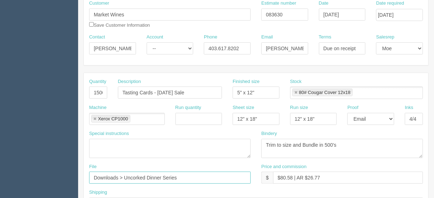
drag, startPoint x: 195, startPoint y: 178, endPoint x: 82, endPoint y: 178, distance: 113.0
type input "files@allrush.ca"
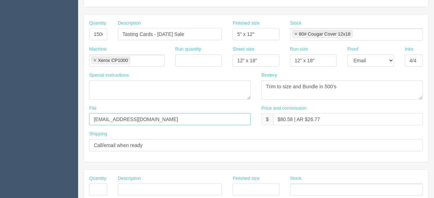
scroll to position [114, 0]
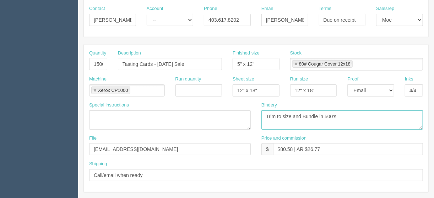
drag, startPoint x: 340, startPoint y: 114, endPoint x: 293, endPoint y: 117, distance: 46.6
click at [293, 117] on textarea "Trim to size and Bundle in 500's" at bounding box center [342, 119] width 162 height 19
type textarea "Trim to size"
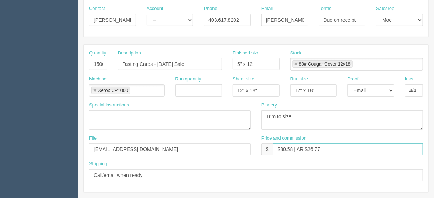
drag, startPoint x: 292, startPoint y: 147, endPoint x: 281, endPoint y: 147, distance: 11.4
click at [281, 147] on input "$80.58 | AR $26.77" at bounding box center [348, 149] width 150 height 12
drag, startPoint x: 324, startPoint y: 148, endPoint x: 311, endPoint y: 150, distance: 12.9
click at [311, 150] on input "$512.17 | AR $26.77" at bounding box center [348, 149] width 150 height 12
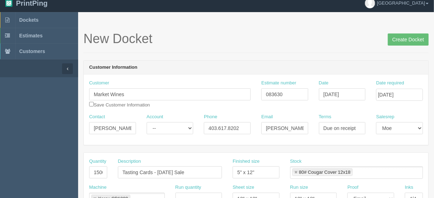
scroll to position [0, 0]
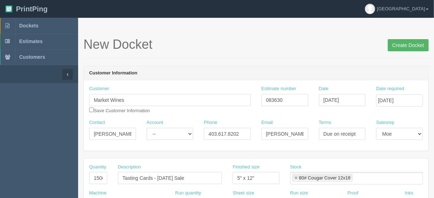
type input "$512.17 | AR $118.24"
click at [400, 45] on input "Create Docket" at bounding box center [408, 45] width 41 height 12
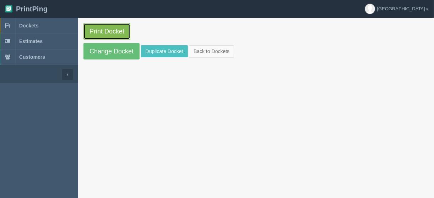
click at [114, 31] on link "Print Docket" at bounding box center [106, 31] width 47 height 16
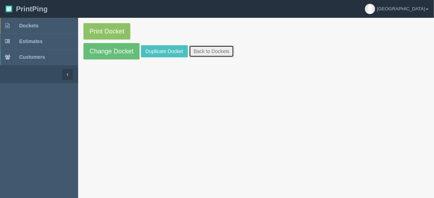
click at [210, 50] on link "Back to Dockets" at bounding box center [211, 51] width 45 height 12
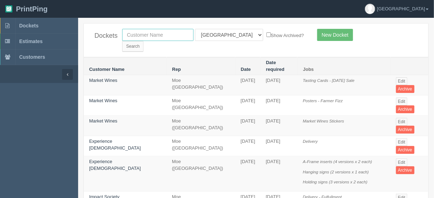
click at [167, 37] on input "text" at bounding box center [157, 35] width 71 height 12
type input "market win"
click at [228, 34] on select "All Users [PERSON_NAME] Test 1 [PERSON_NAME] [PERSON_NAME] [PERSON_NAME] France…" at bounding box center [229, 35] width 68 height 12
select select
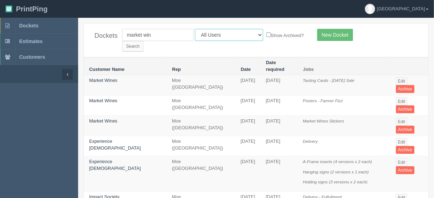
click at [195, 29] on select "All Users [PERSON_NAME] Test 1 [PERSON_NAME] [PERSON_NAME] [PERSON_NAME] France…" at bounding box center [229, 35] width 68 height 12
click at [144, 41] on input "Search" at bounding box center [132, 46] width 21 height 11
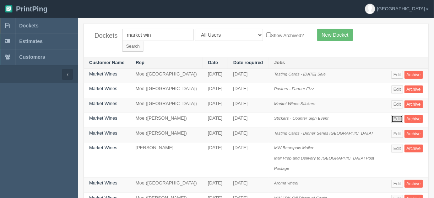
click at [395, 123] on link "Edit" at bounding box center [398, 119] width 12 height 8
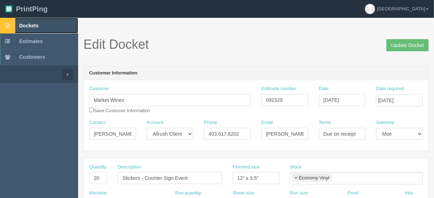
click at [31, 24] on span "Dockets" at bounding box center [28, 26] width 19 height 6
